Goal: Information Seeking & Learning: Learn about a topic

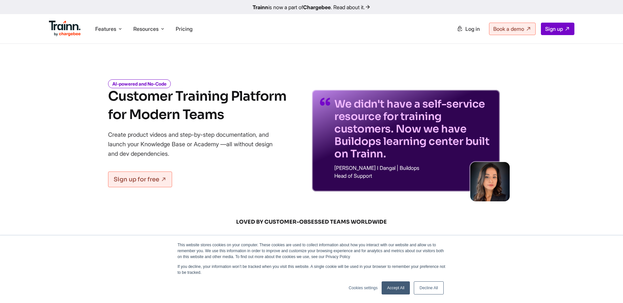
click at [401, 290] on link "Accept All" at bounding box center [395, 288] width 29 height 13
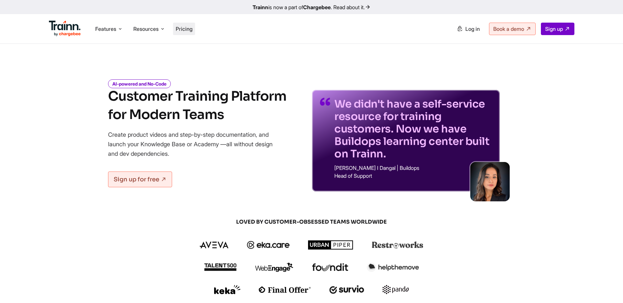
click at [189, 32] on li "Pricing" at bounding box center [184, 29] width 22 height 12
click at [190, 28] on span "Pricing" at bounding box center [184, 29] width 17 height 7
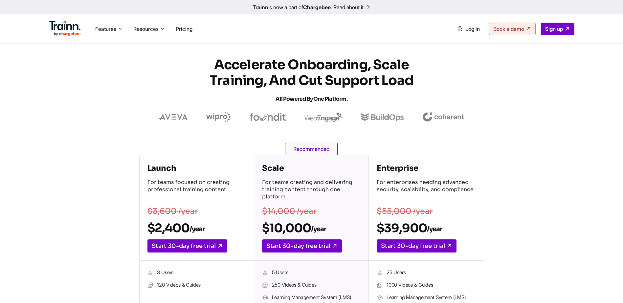
click at [371, 6] on icon at bounding box center [368, 7] width 6 height 7
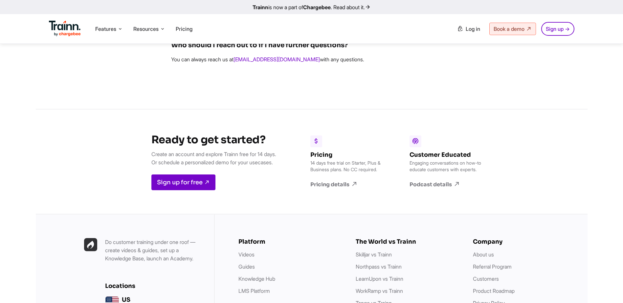
scroll to position [952, 0]
